Goal: Ask a question: Seek information or help from site administrators or community

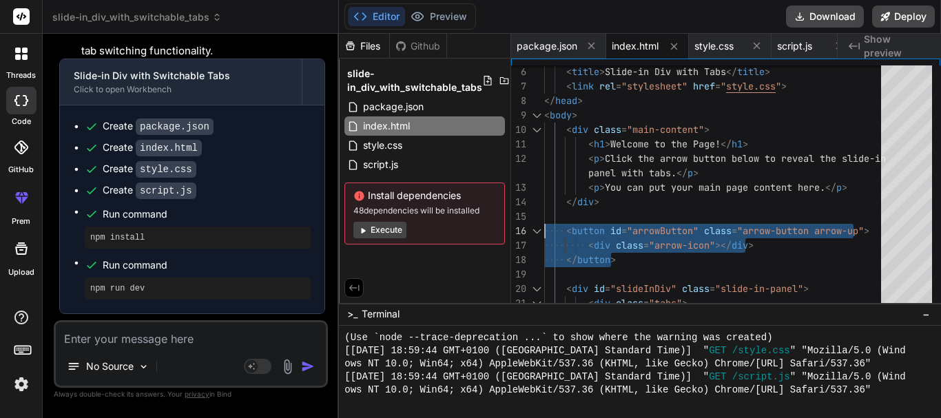
scroll to position [7880, 0]
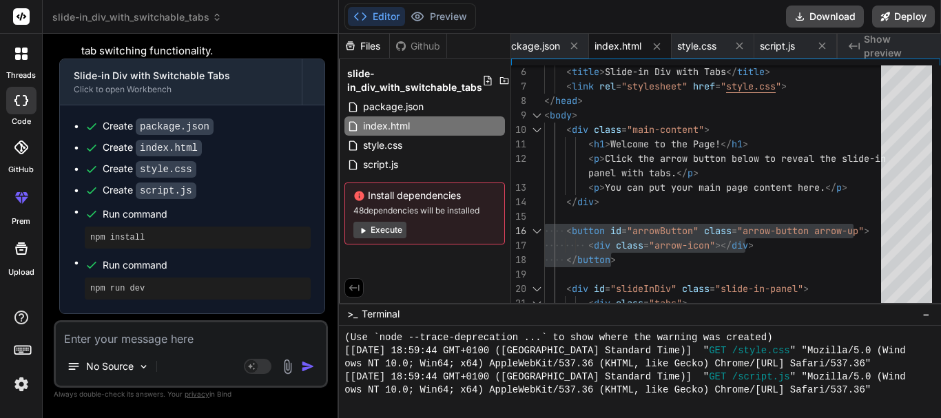
click at [25, 58] on icon at bounding box center [25, 57] width 6 height 6
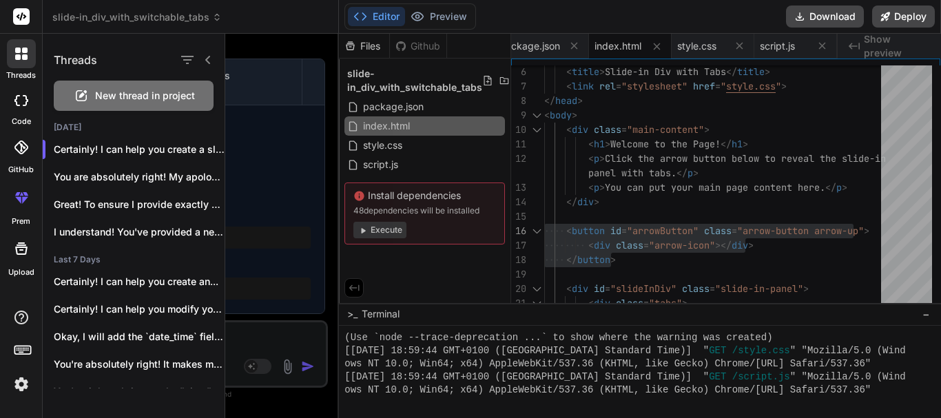
click at [143, 103] on div "New thread in project" at bounding box center [134, 96] width 160 height 30
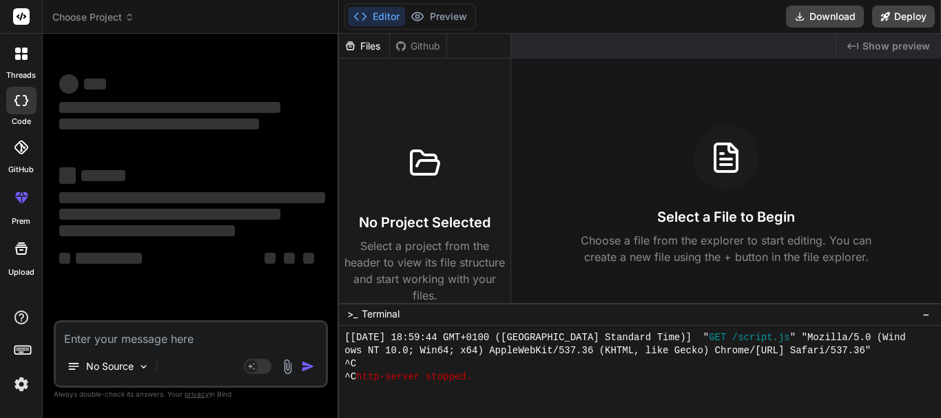
scroll to position [7919, 0]
type textarea "x"
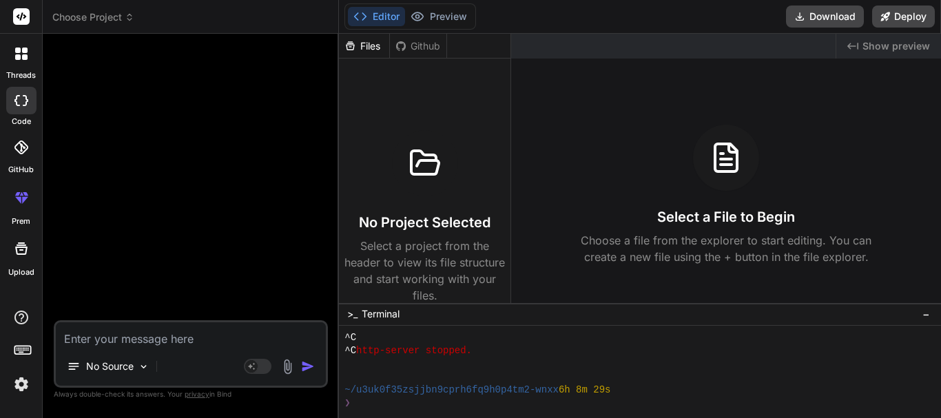
scroll to position [7958, 0]
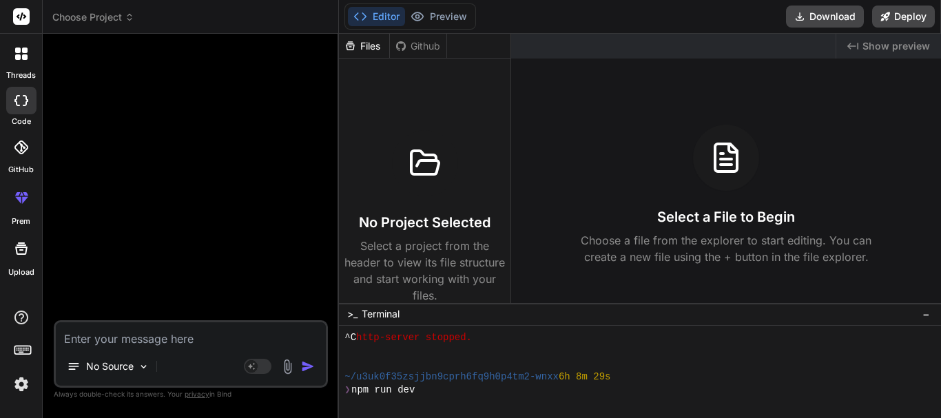
click at [231, 335] on textarea at bounding box center [191, 334] width 270 height 25
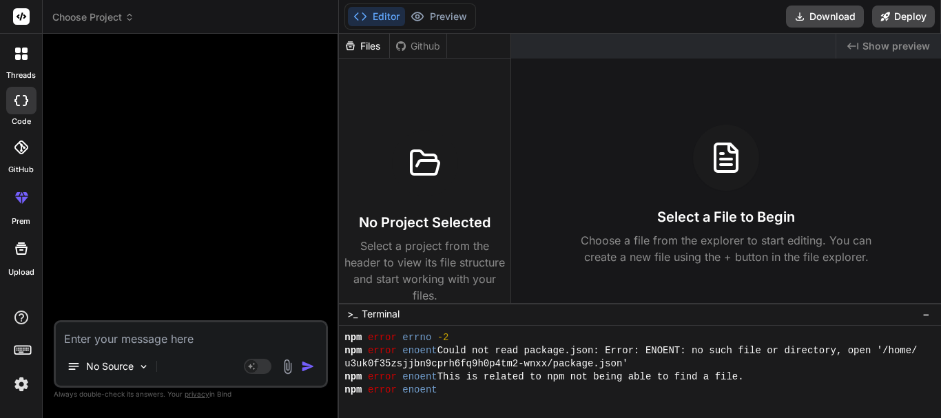
scroll to position [8129, 0]
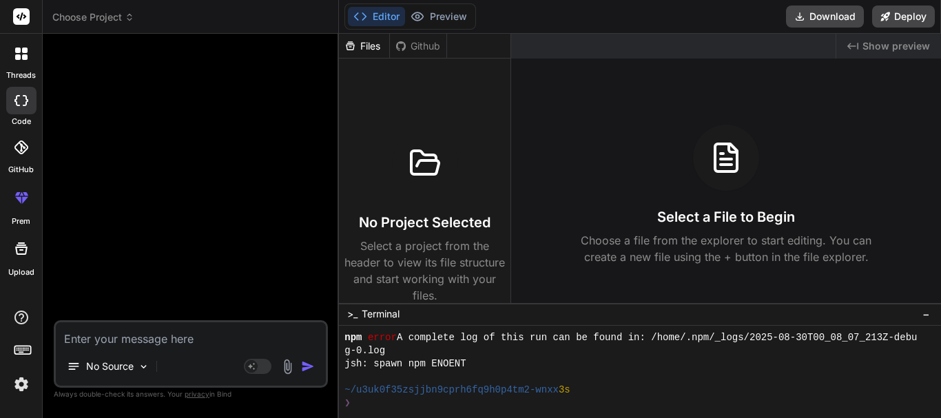
type textarea "d"
type textarea "x"
type textarea "de"
type textarea "x"
type textarea "des"
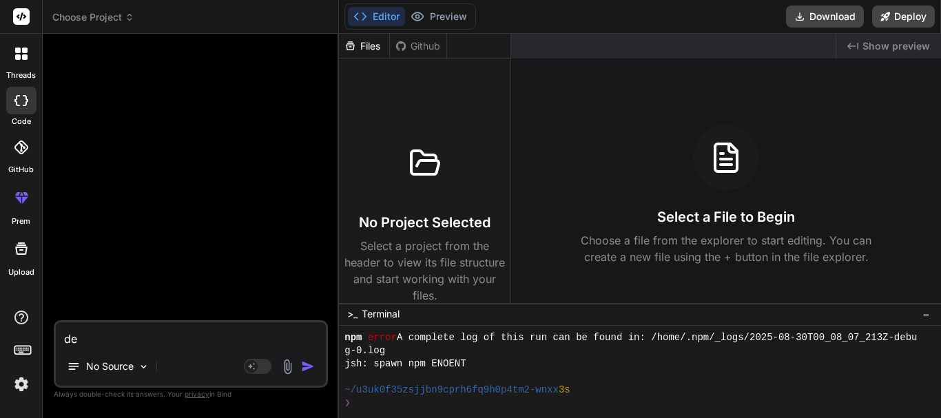
type textarea "x"
type textarea "desi"
type textarea "x"
type textarea "desig"
type textarea "x"
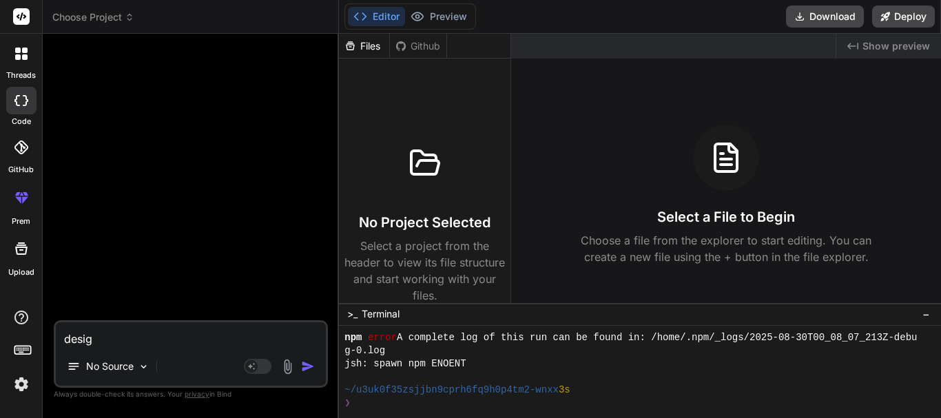
type textarea "design"
type textarea "x"
type textarea "design"
type textarea "x"
type textarea "design t"
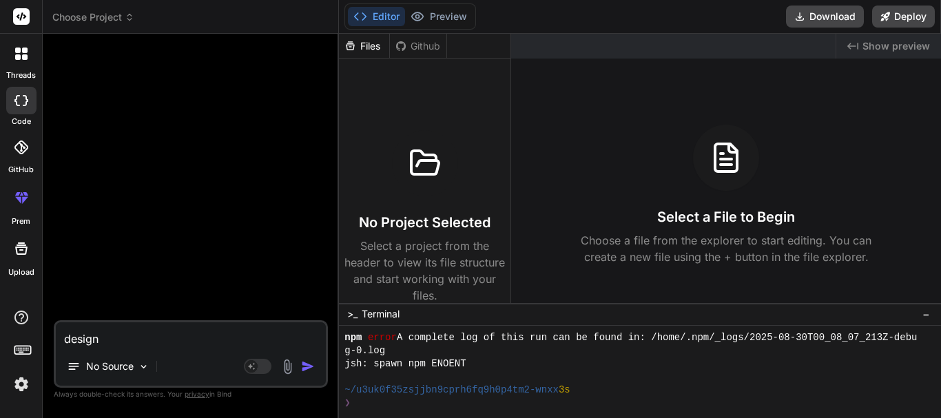
type textarea "x"
type textarea "design th"
type textarea "x"
type textarea "design thi"
type textarea "x"
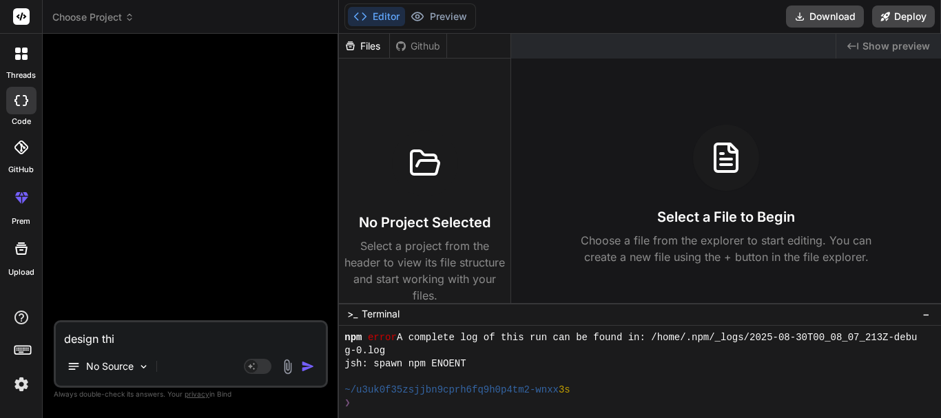
type textarea "design this"
type textarea "x"
type textarea "design this"
type textarea "x"
type textarea "design this f"
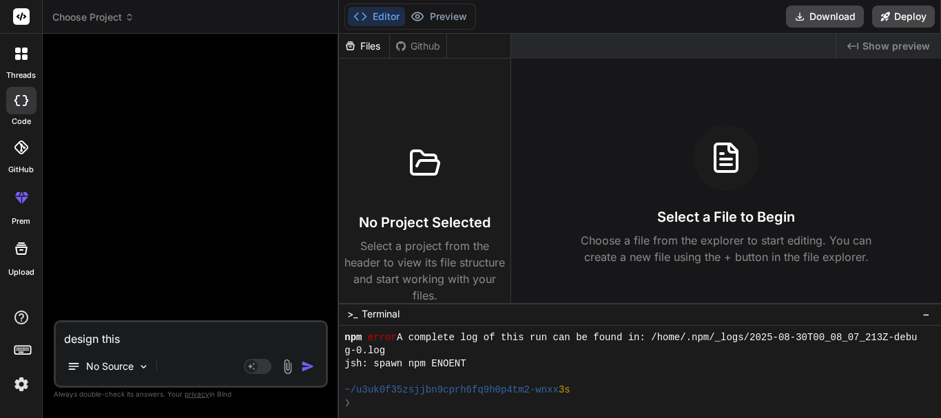
type textarea "x"
type textarea "design this fo"
type textarea "x"
type textarea "design this for"
type textarea "x"
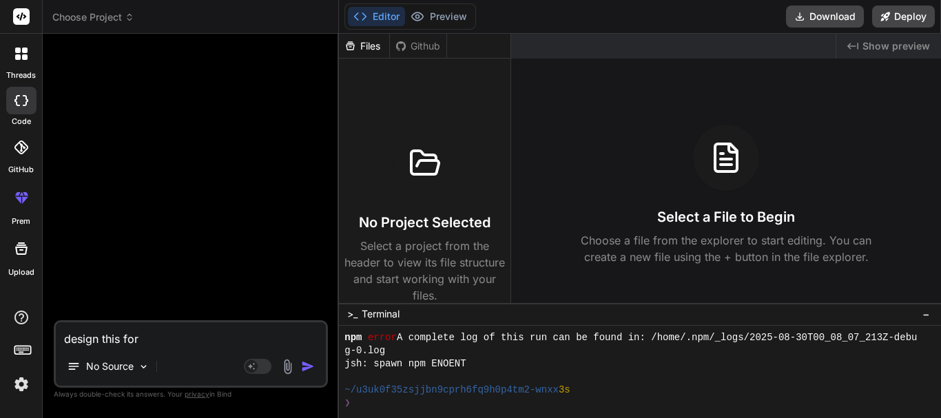
type textarea "design this for"
type textarea "x"
type textarea "design this for m"
type textarea "x"
type textarea "design this for me"
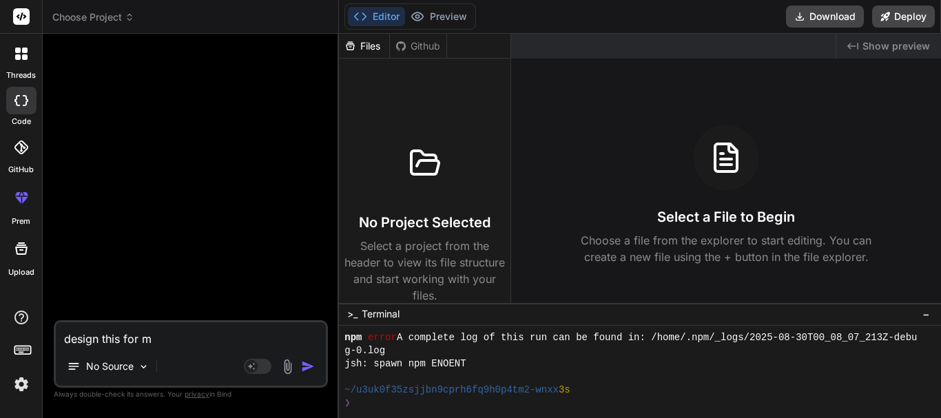
type textarea "x"
type textarea "design this for me"
type textarea "x"
type textarea "design this for me w"
type textarea "x"
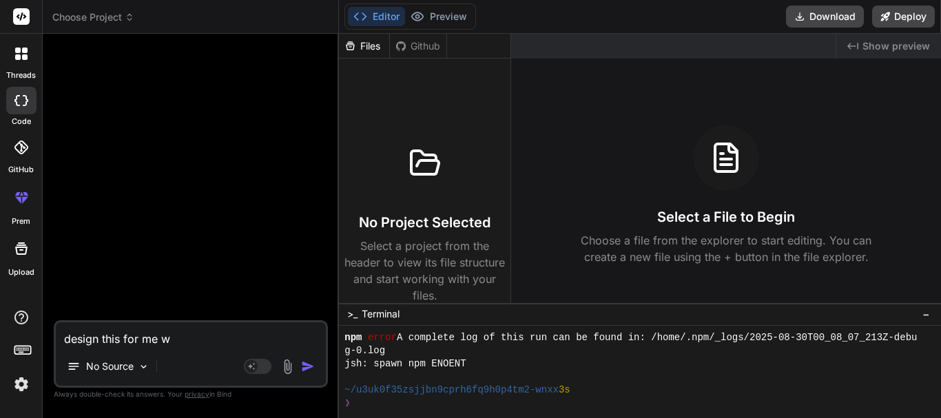
type textarea "design this for me wi"
type textarea "x"
type textarea "design this for me wit"
type textarea "x"
type textarea "design this for me with"
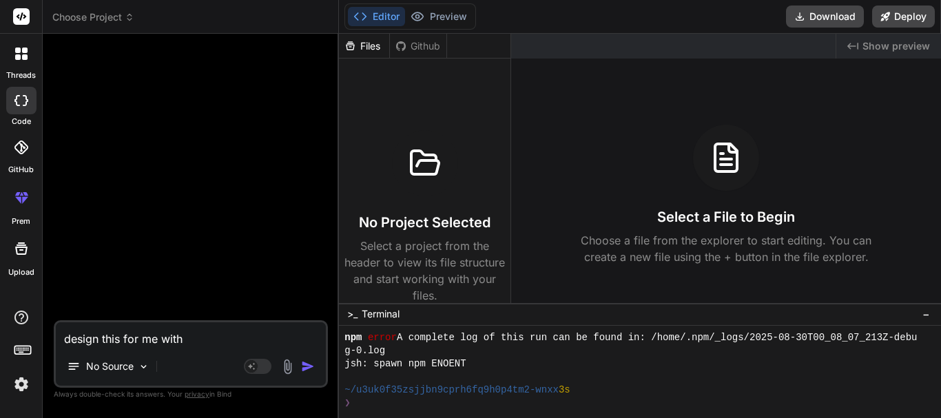
type textarea "x"
type textarea "design this for me with"
type textarea "x"
type textarea "design this for me with h"
type textarea "x"
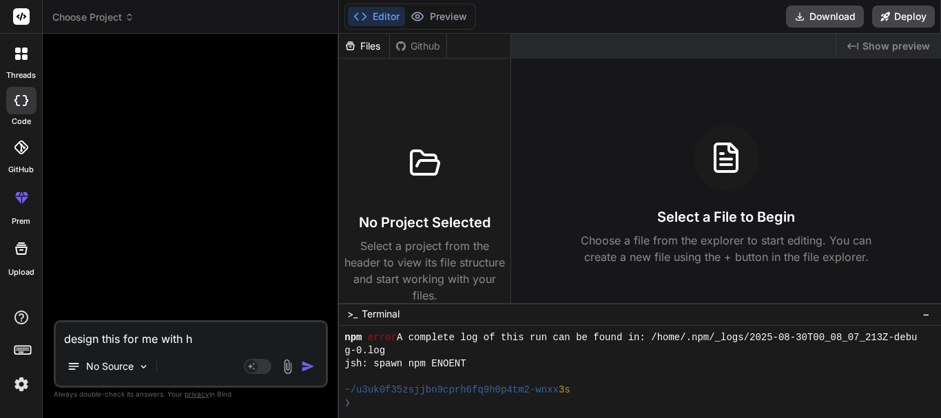
type textarea "design this for me with ht"
type textarea "x"
type textarea "design this for me with htm"
type textarea "x"
type textarea "design this for me with html"
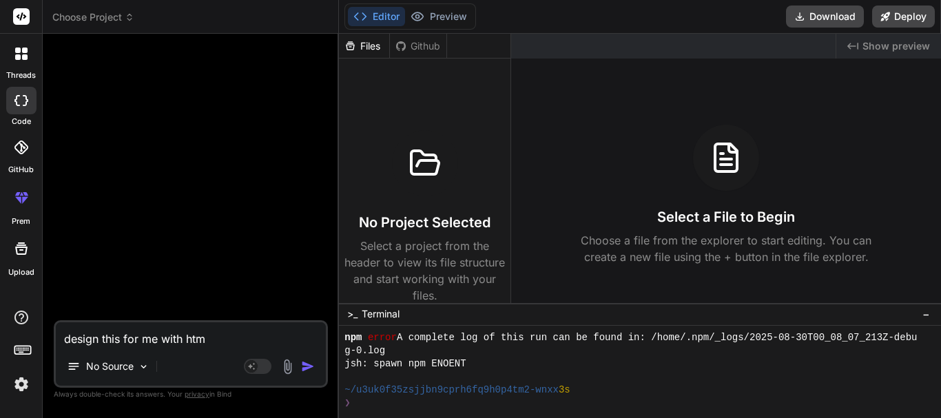
type textarea "x"
type textarea "design this for me with html"
type textarea "x"
type textarea "design this for me with html c"
type textarea "x"
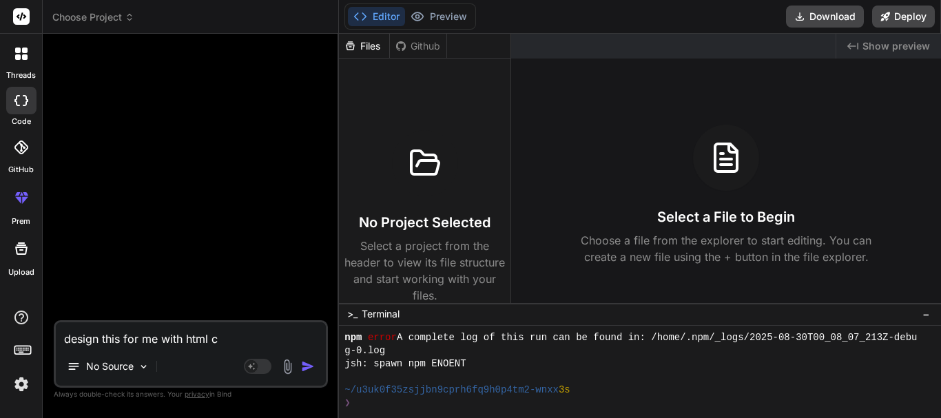
type textarea "design this for me with html cs"
type textarea "x"
type textarea "design this for me with html css"
type textarea "x"
type textarea "design this for me with html css"
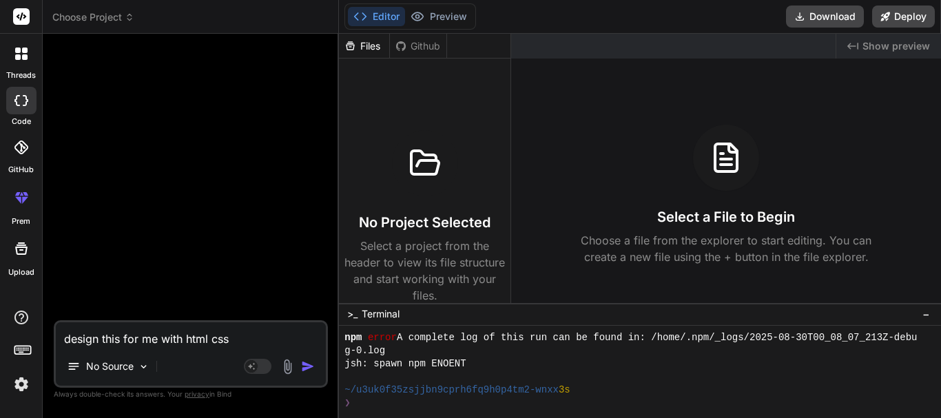
type textarea "x"
type textarea "design this for me with html css a"
type textarea "x"
type textarea "design this for me with html css an"
type textarea "x"
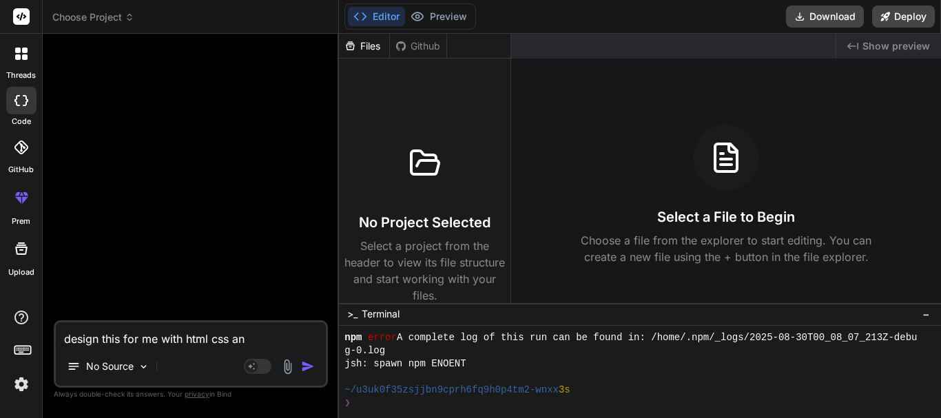
type textarea "design this for me with html css and"
type textarea "x"
type textarea "design this for me with html css and"
type textarea "x"
type textarea "design this for me with html css and j"
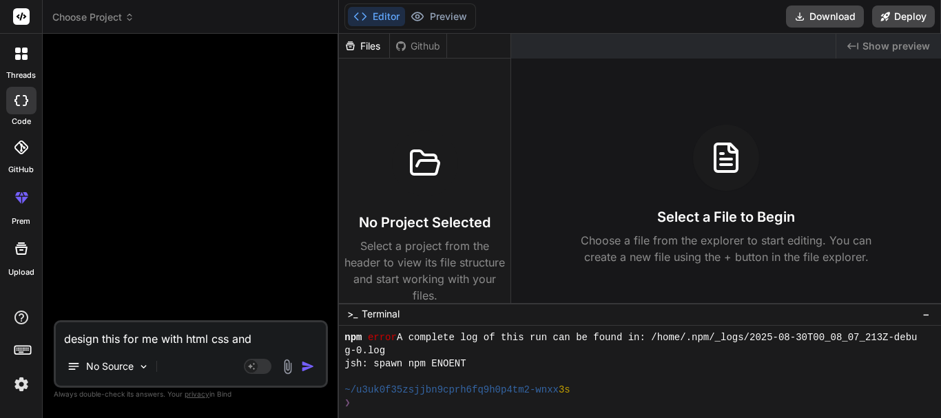
type textarea "x"
type textarea "design this for me with html css and js"
type textarea "x"
type textarea "design this for me with html css and js,"
type textarea "x"
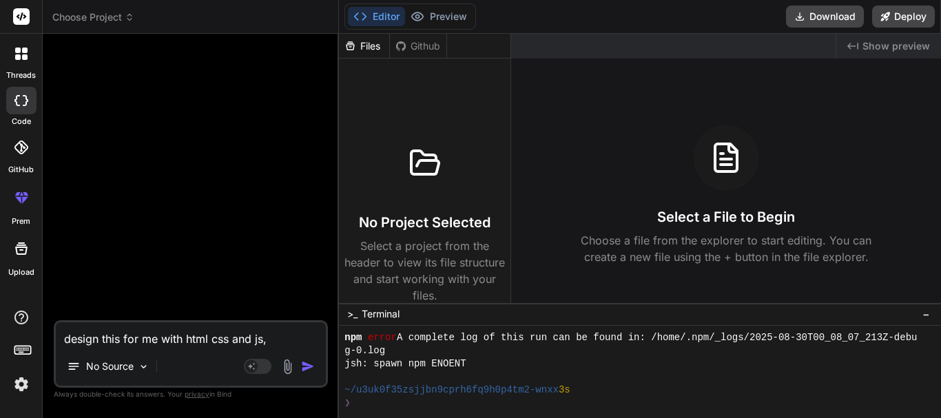
type textarea "design this for me with html css and js,"
type textarea "x"
type textarea "design this for me with html css and js, g"
type textarea "x"
type textarea "design this for me with html css and js, gi"
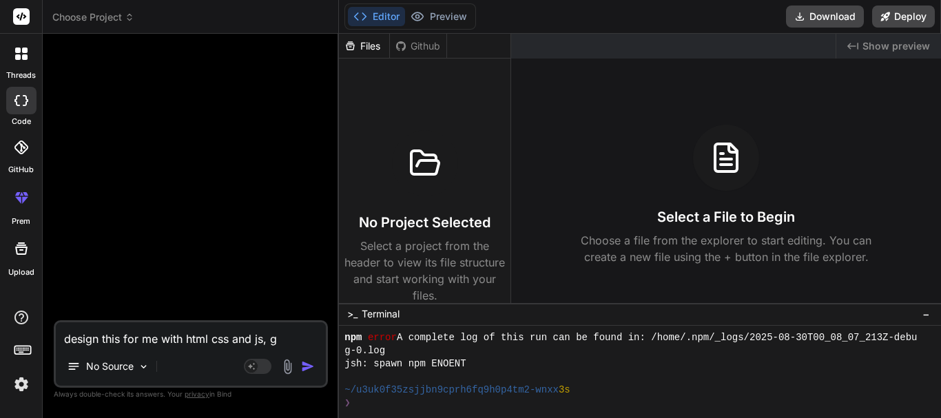
type textarea "x"
type textarea "design this for me with html css and js, giv"
type textarea "x"
type textarea "design this for me with html css and js, give"
type textarea "x"
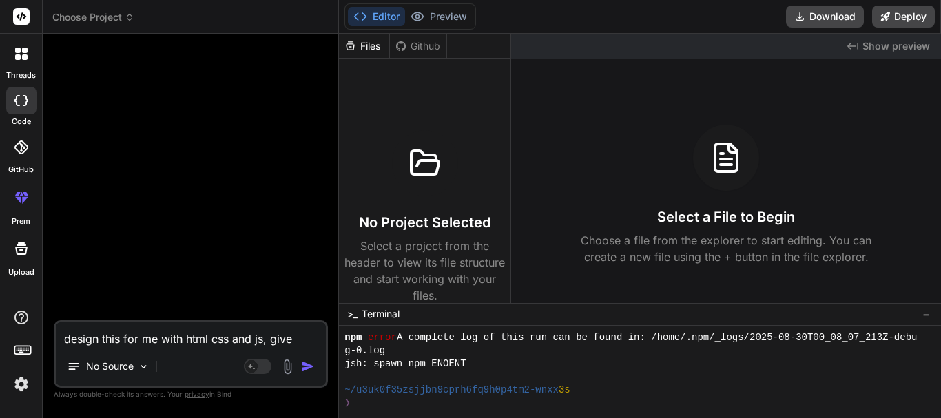
type textarea "design this for me with html css and js, give"
type textarea "x"
type textarea "design this for me with html css and js, give i"
type textarea "x"
type textarea "design this for me with html css and js, give it"
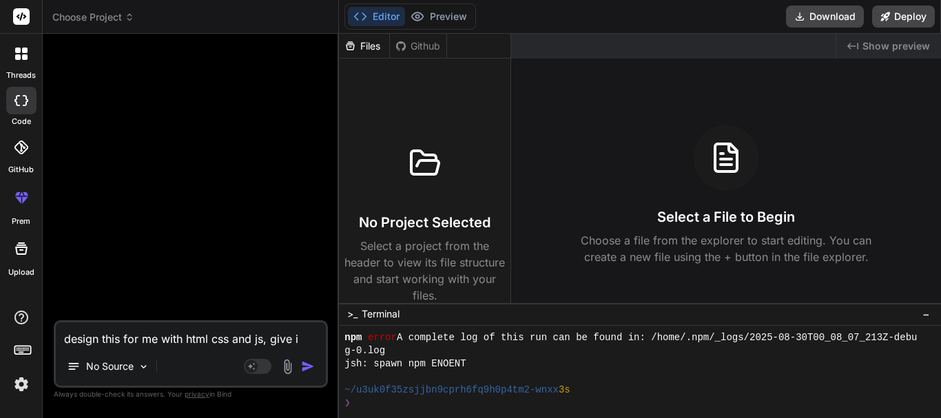
type textarea "x"
type textarea "design this for me with html css and js, give it"
type textarea "x"
type textarea "design this for me with html css and js, give it y"
type textarea "x"
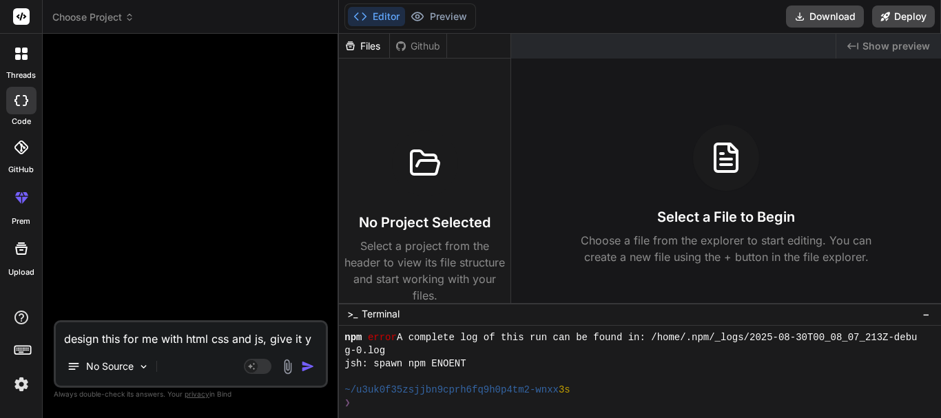
type textarea "design this for me with html css and js, give it yo"
type textarea "x"
type textarea "design this for me with html css and js, give it you"
type textarea "x"
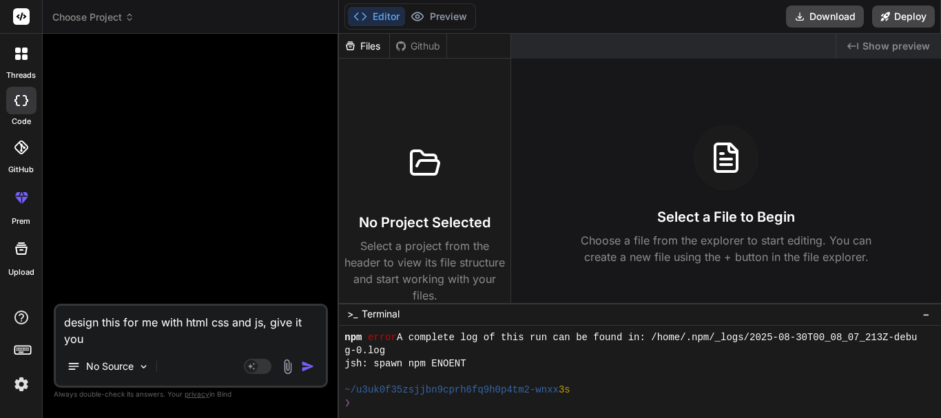
type textarea "design this for me with html css and js, give it you"
type textarea "x"
type textarea "design this for me with html css and js, give it you"
type textarea "x"
type textarea "design this for me with html css and js, give it your"
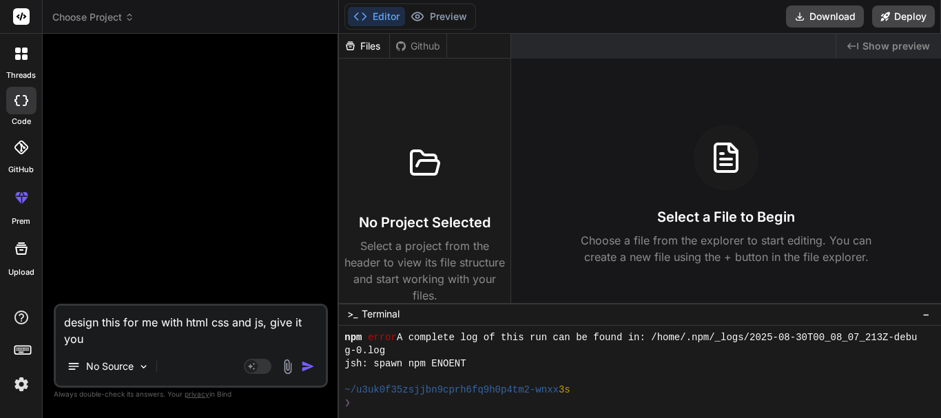
type textarea "x"
type textarea "design this for me with html css and js, give it your"
type textarea "x"
type textarea "design this for me with html css and js, give it your"
type textarea "x"
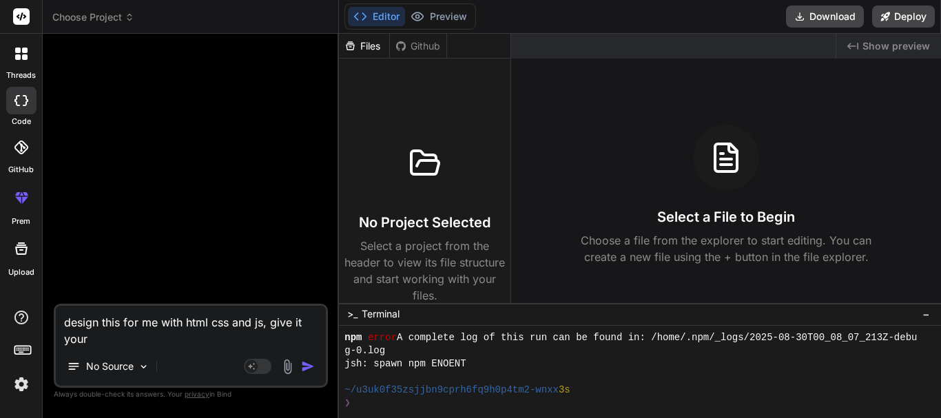
type textarea "design this for me with html css and js, give it you"
type textarea "x"
type textarea "design this for me with html css and js, give it yo"
type textarea "x"
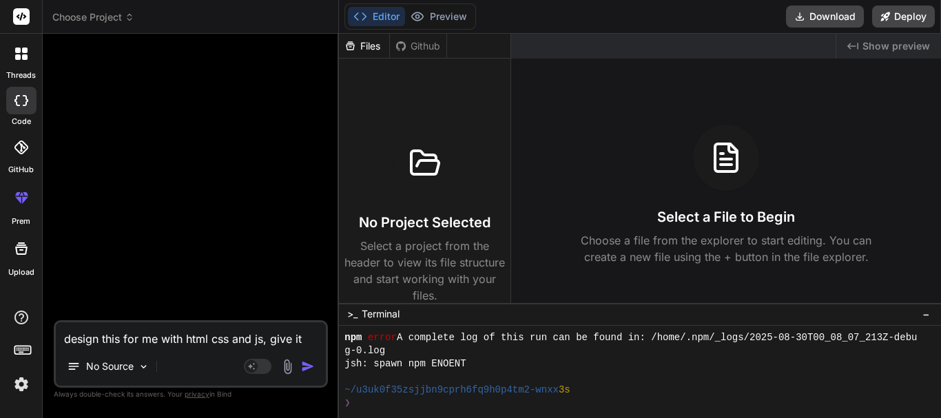
type textarea "design this for me with html css and js, give it y"
type textarea "x"
type textarea "design this for me with html css and js, give it"
type textarea "x"
type textarea "design this for me with html css and js, give it t"
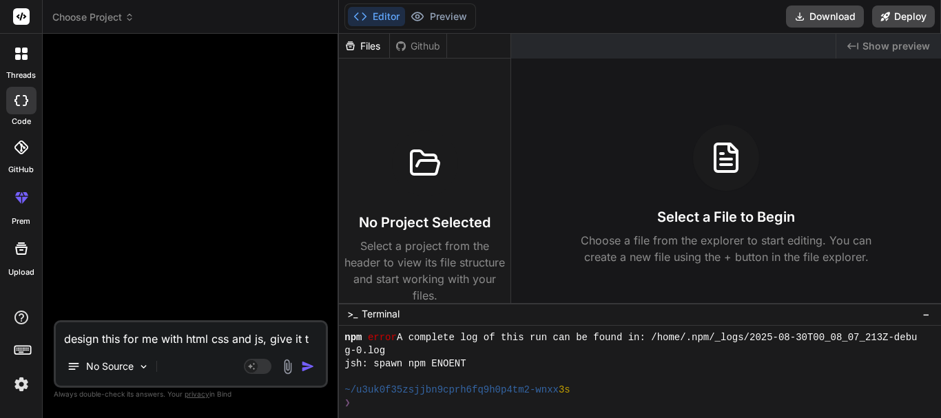
type textarea "x"
type textarea "design this for me with html css and js, give it th"
type textarea "x"
type textarea "design this for me with html css and js, give it the"
type textarea "x"
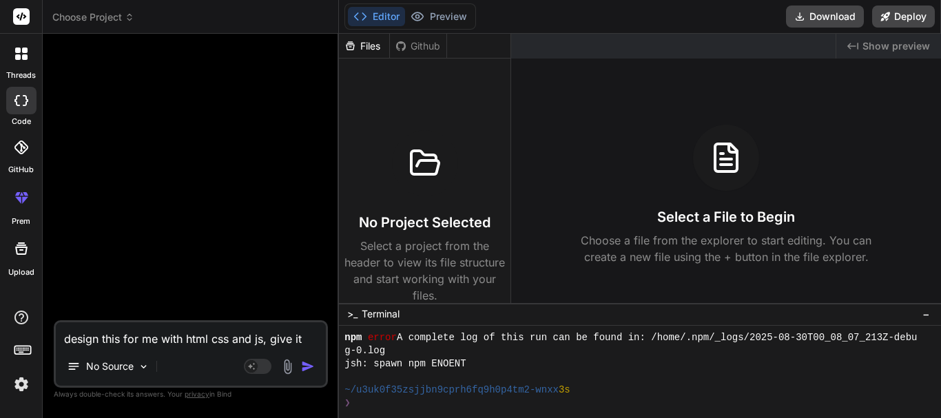
type textarea "design this for me with html css and js, give it the"
type textarea "x"
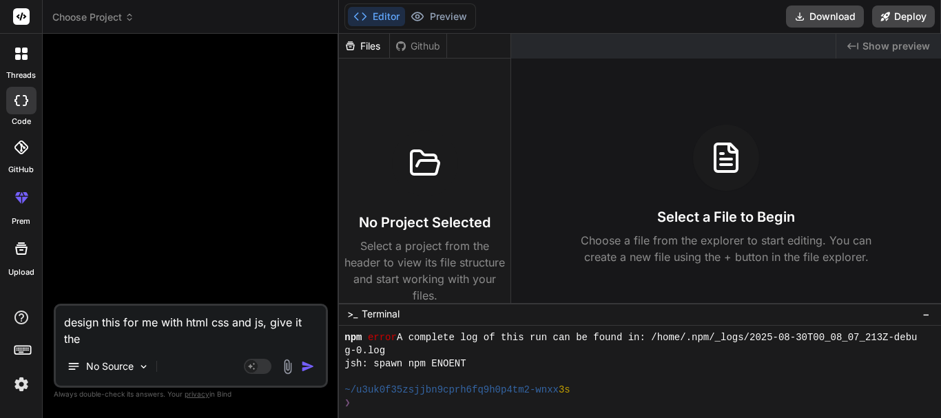
type textarea "design this for me with html css and js, give it the b"
type textarea "x"
type textarea "design this for me with html css and js, give it the be"
type textarea "x"
type textarea "design this for me with html css and js, give it the bes"
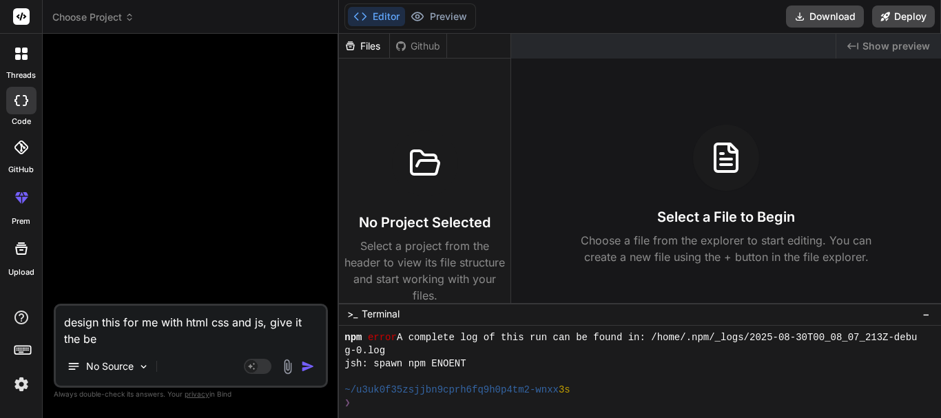
type textarea "x"
type textarea "design this for me with html css and js, give it the best"
type textarea "x"
type textarea "design this for me with html css and js, give it the best"
type textarea "x"
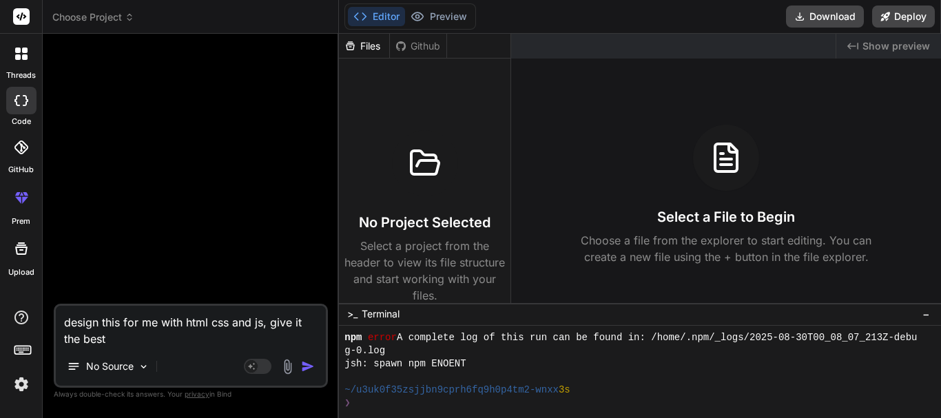
type textarea "design this for me with html css and js, give it the best l"
type textarea "x"
type textarea "design this for me with html css and js, give it the best lo"
type textarea "x"
type textarea "design this for me with html css and js, give it the best loo"
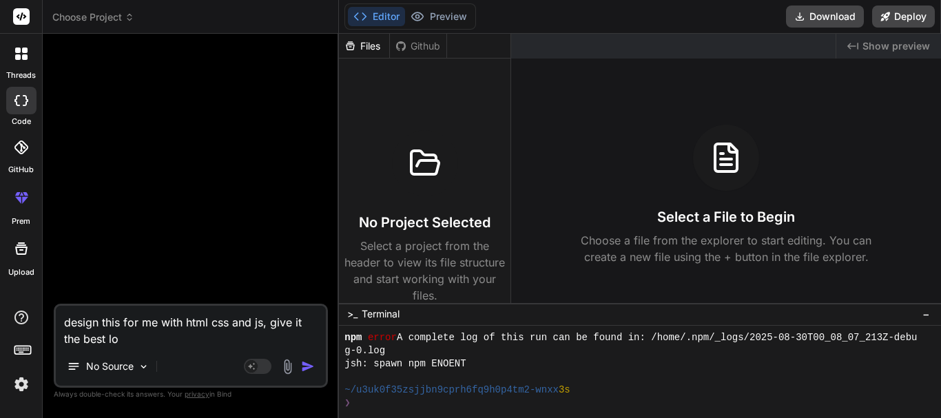
type textarea "x"
type textarea "design this for me with html css and js, give it the best look"
type textarea "x"
type textarea "design this for me with html css and js, give it the best look"
type textarea "x"
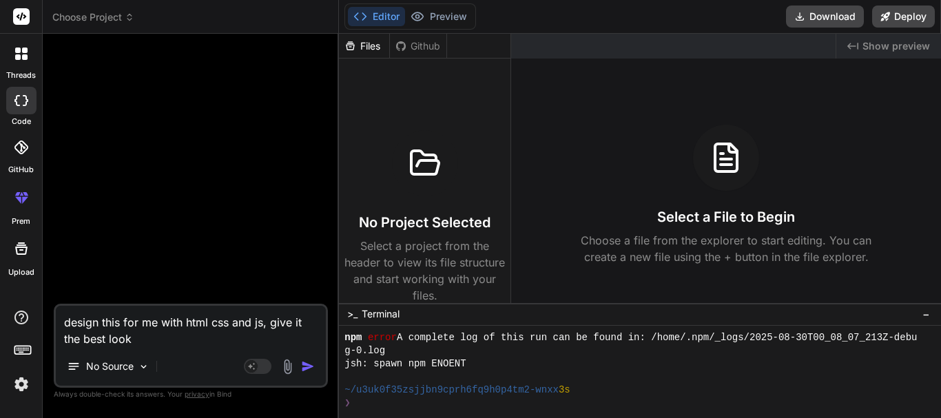
type textarea "design this for me with html css and js, give it the best look q"
type textarea "x"
type textarea "design this for me with html css and js, give it the best look qu"
type textarea "x"
type textarea "design this for me with html css and js, give it the best look qua"
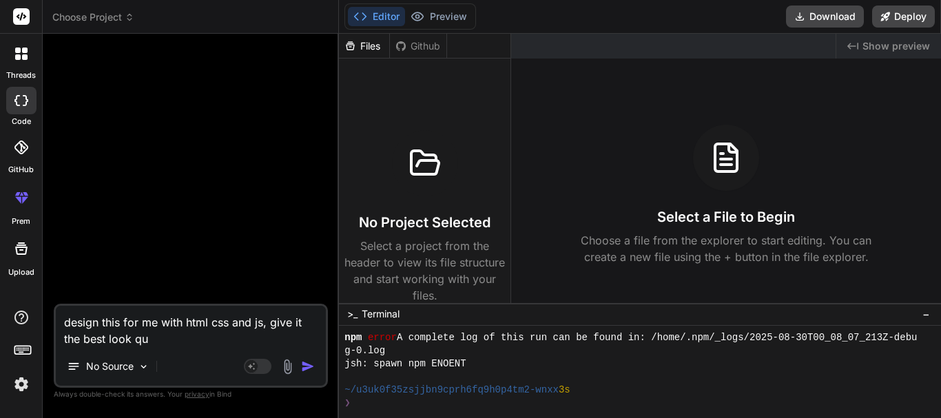
type textarea "x"
type textarea "design this for me with html css and js, give it the best look quai"
type textarea "x"
type textarea "design this for me with html css and js, give it the best look quail"
type textarea "x"
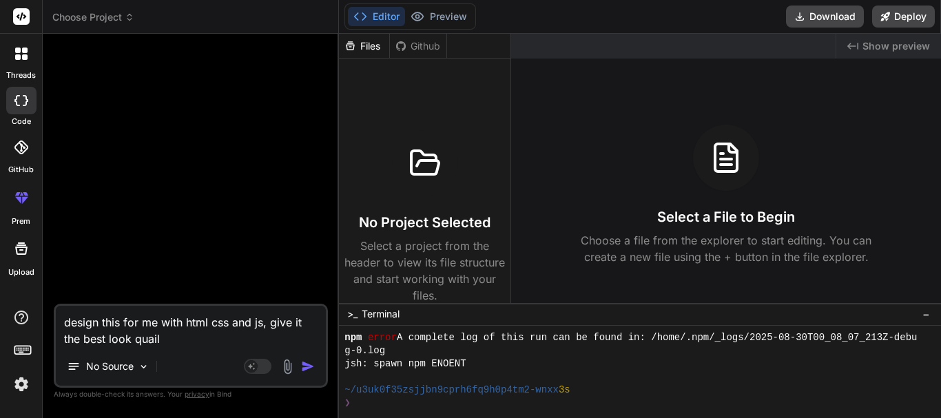
type textarea "design this for me with html css and js, give it the best look quailt"
type textarea "x"
type textarea "design this for me with html css and js, give it the best look quailty"
type textarea "x"
type textarea "design this for me with html css and js, give it the best look quailty"
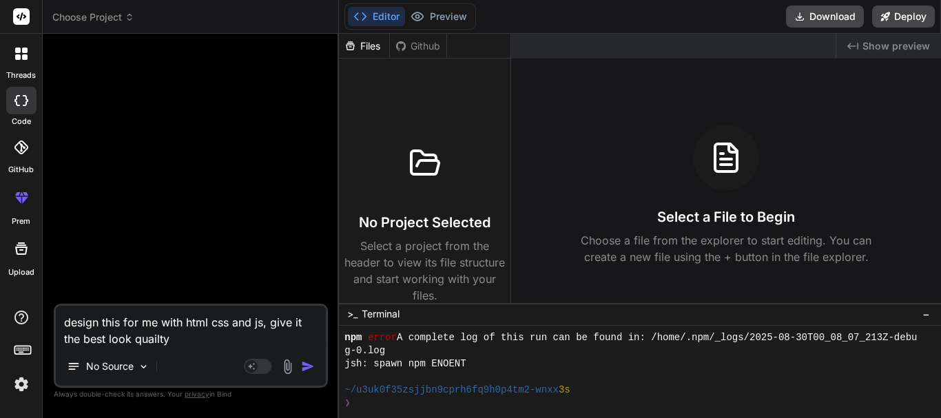
type textarea "x"
type textarea "design this for me with html css and js, give it the best look quailty s"
type textarea "x"
type textarea "design this for me with html css and js, give it the best look quailty sy"
type textarea "x"
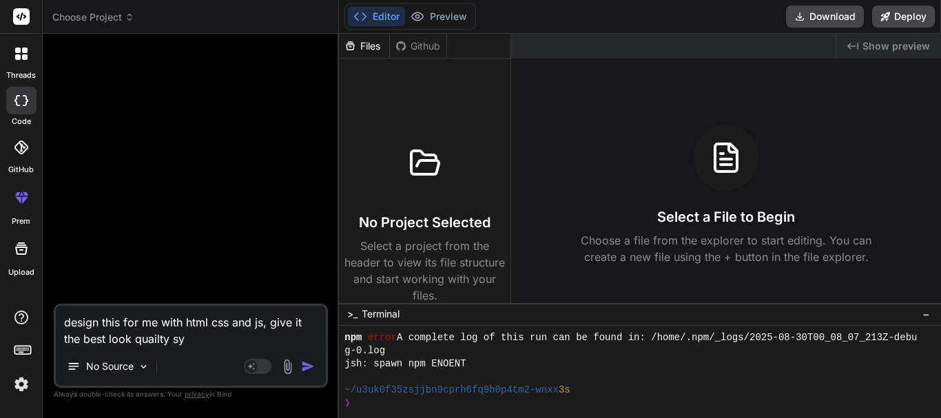
type textarea "design this for me with html css and js, give it the best look quailty s"
type textarea "x"
type textarea "design this for me with html css and js, give it the best look quailty st"
type textarea "x"
type textarea "design this for me with html css and js, give it the best look quailty sty"
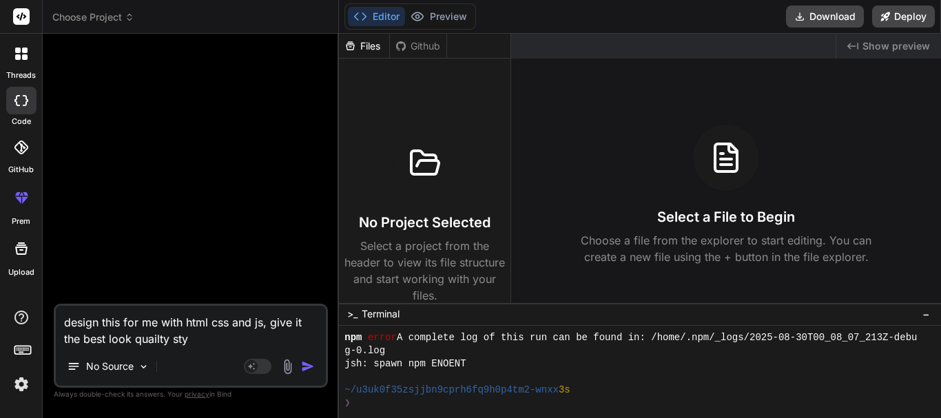
type textarea "x"
type textarea "design this for me with html css and js, give it the best look quailty styl"
type textarea "x"
type textarea "design this for me with html css and js, give it the best look quailty styli"
type textarea "x"
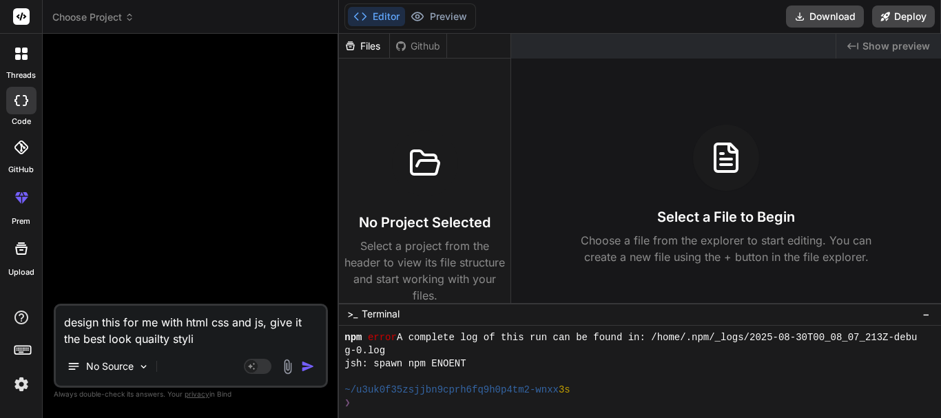
type textarea "design this for me with html css and js, give it the best look quailty stylin"
type textarea "x"
type textarea "design this for me with html css and js, give it the best look quailty styling"
type textarea "x"
type textarea "design this for me with html css and js, give it the best look, quailty styling"
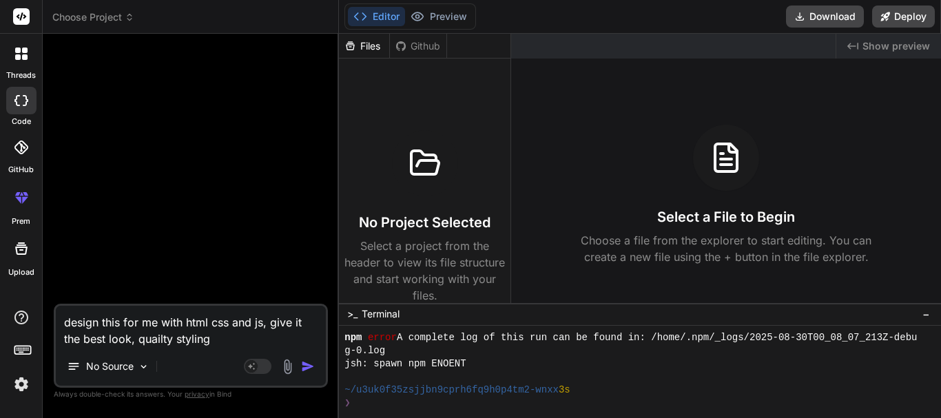
type textarea "x"
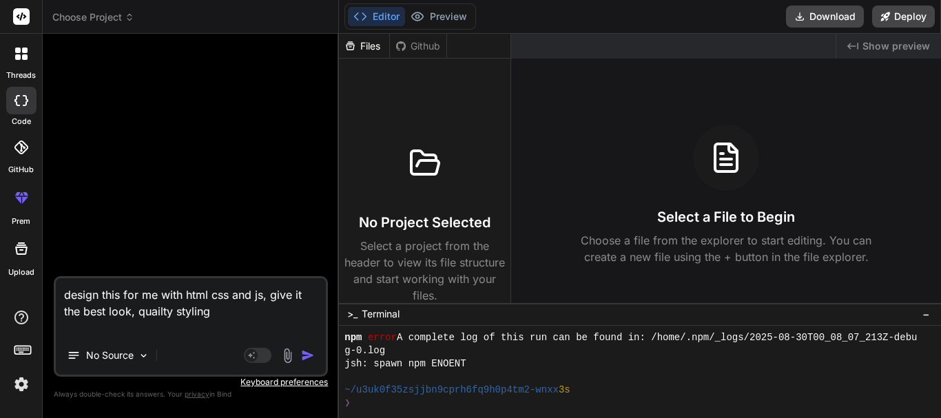
paste textarea "Analytics Dashboard – See profile visits, clicks, review trends."
type textarea "design this for me with html css and js, give it the best look, quailty styling…"
type textarea "x"
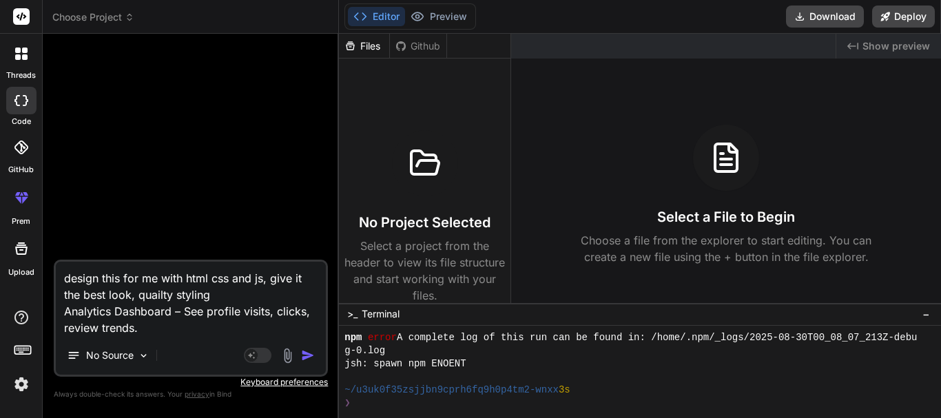
type textarea "design this for me with html css and js, give it the best look, quailty styling…"
type textarea "x"
type textarea "design this for me with html css and js, give it the best look, quailty styling…"
type textarea "x"
type textarea "design this for me with html css and js, give it the best look, quailty styling…"
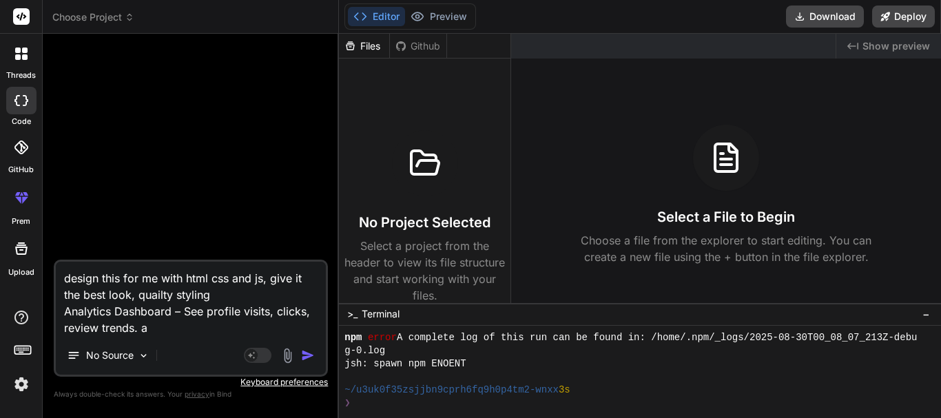
type textarea "x"
type textarea "design this for me with html css and js, give it the best look, quailty styling…"
type textarea "x"
type textarea "design this for me with html css and js, give it the best look, quailty styling…"
type textarea "x"
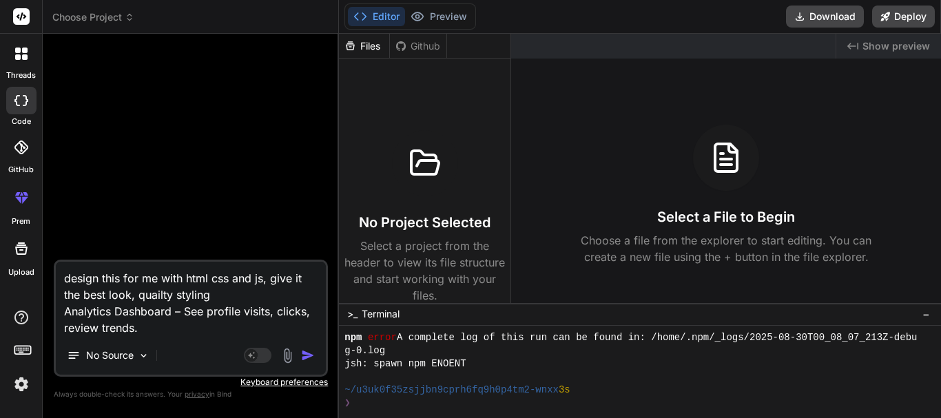
type textarea "design this for me with html css and js, give it the best look, quailty styling…"
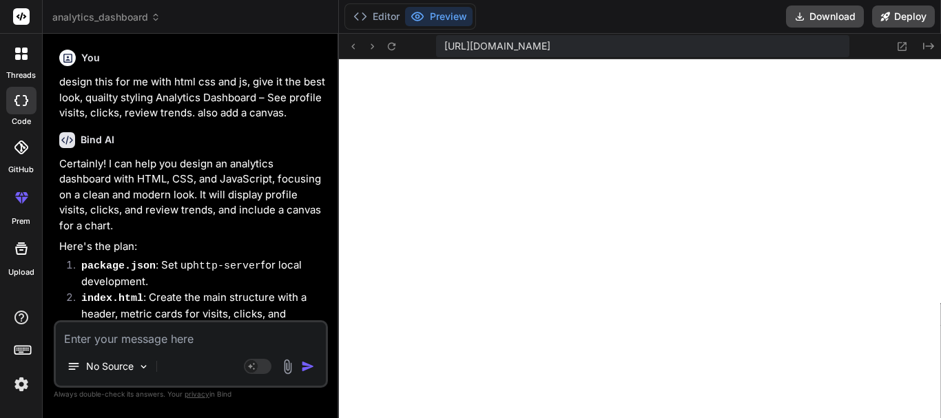
scroll to position [0, 0]
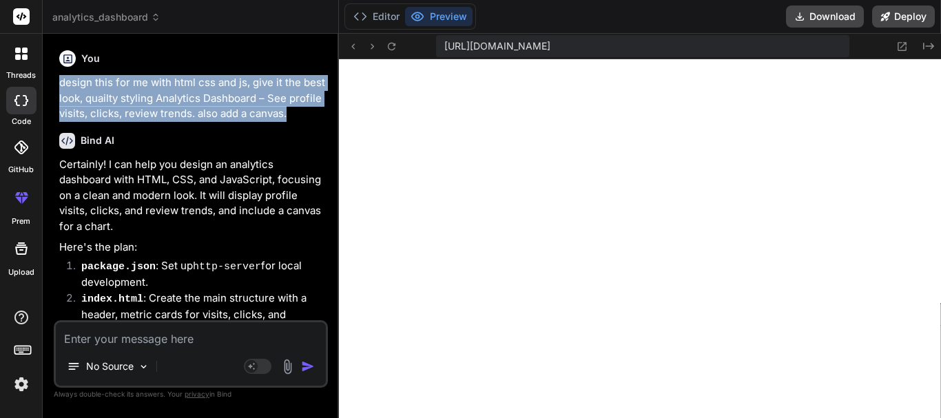
drag, startPoint x: 292, startPoint y: 114, endPoint x: 50, endPoint y: 90, distance: 243.8
click at [50, 90] on div "Bind AI Web Search Created with Pixso. Code Generator You design this for me wi…" at bounding box center [191, 226] width 296 height 384
copy p "design this for me with html css and js, give it the best look, quailty styling…"
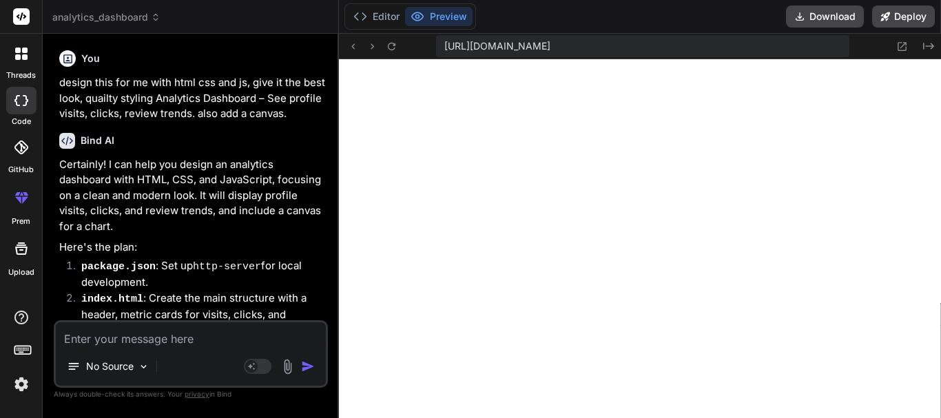
click at [281, 244] on p "Here's the plan:" at bounding box center [192, 248] width 266 height 16
click at [137, 342] on textarea at bounding box center [191, 334] width 270 height 25
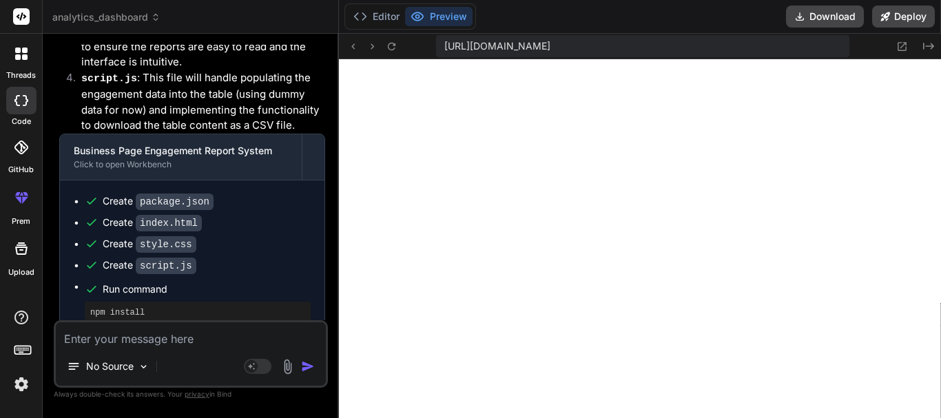
scroll to position [9542, 0]
